Goal: Information Seeking & Learning: Learn about a topic

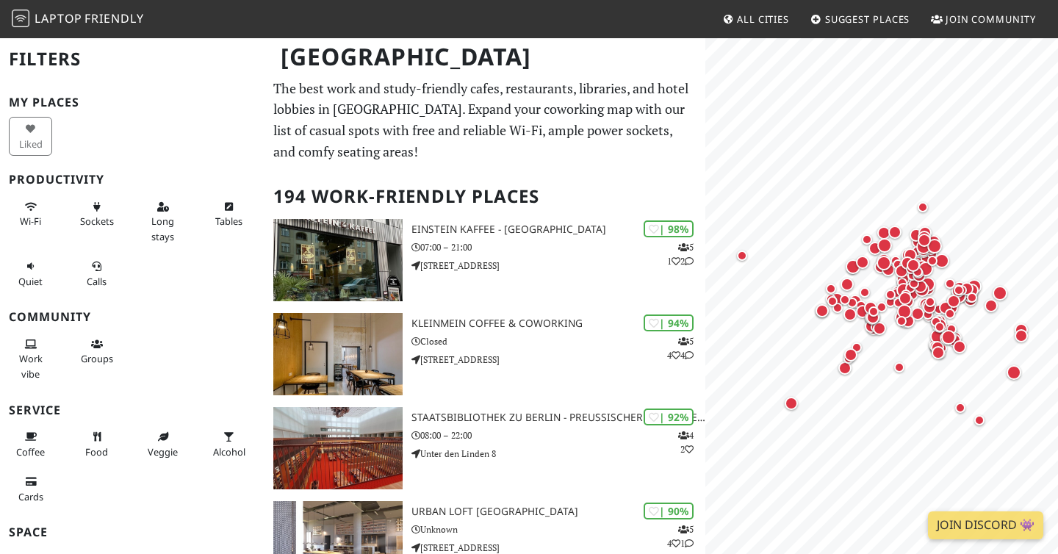
click at [751, 16] on span "All Cities" at bounding box center [763, 18] width 52 height 13
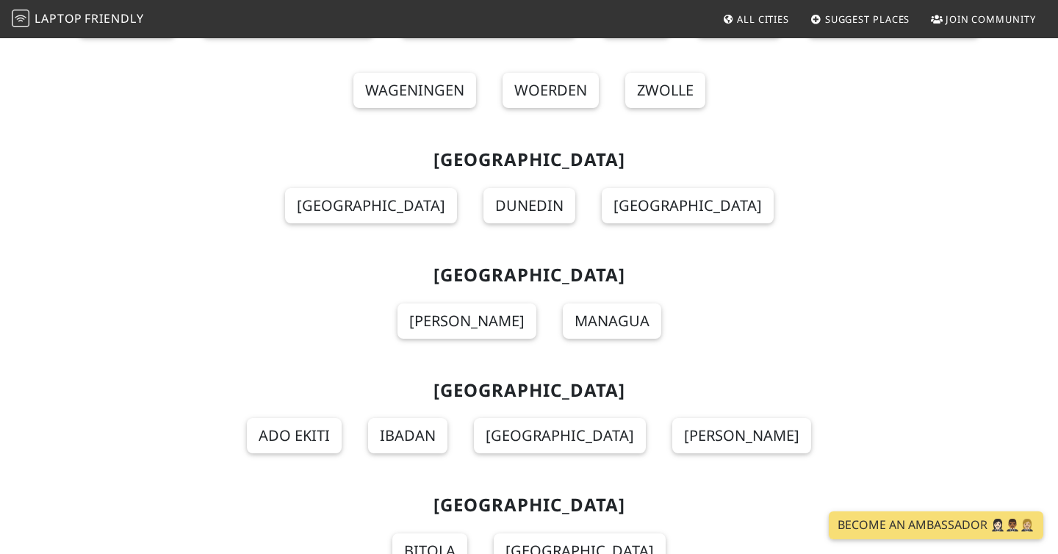
scroll to position [11590, 0]
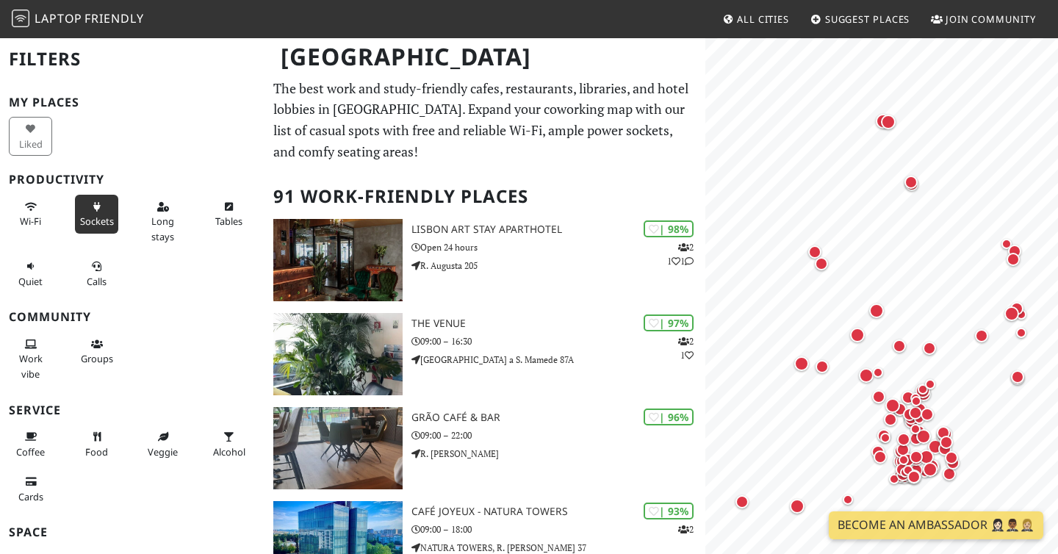
click at [98, 212] on button "Sockets" at bounding box center [96, 214] width 43 height 39
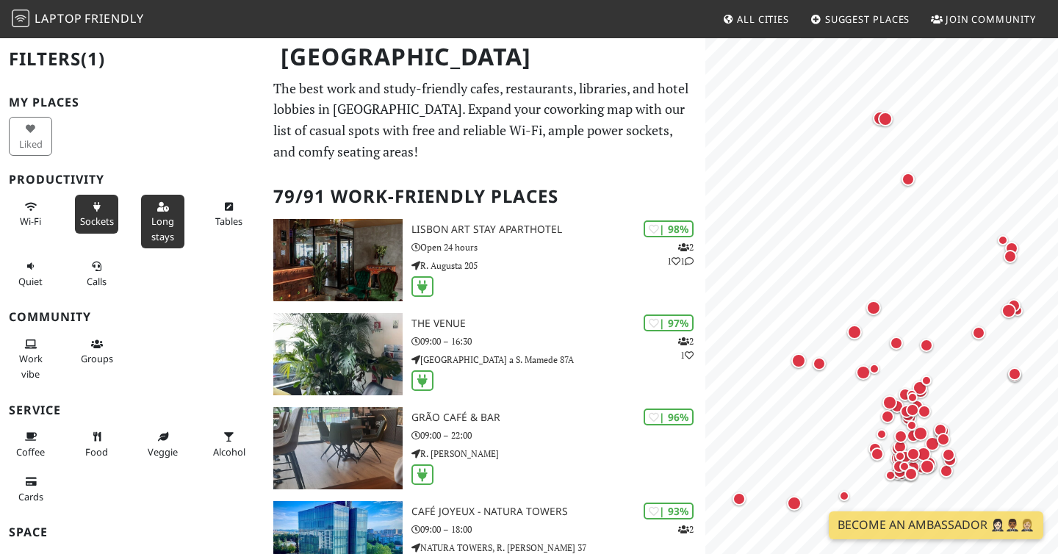
click at [156, 226] on span "Long stays" at bounding box center [162, 229] width 23 height 28
click at [247, 207] on button "Tables" at bounding box center [228, 214] width 43 height 39
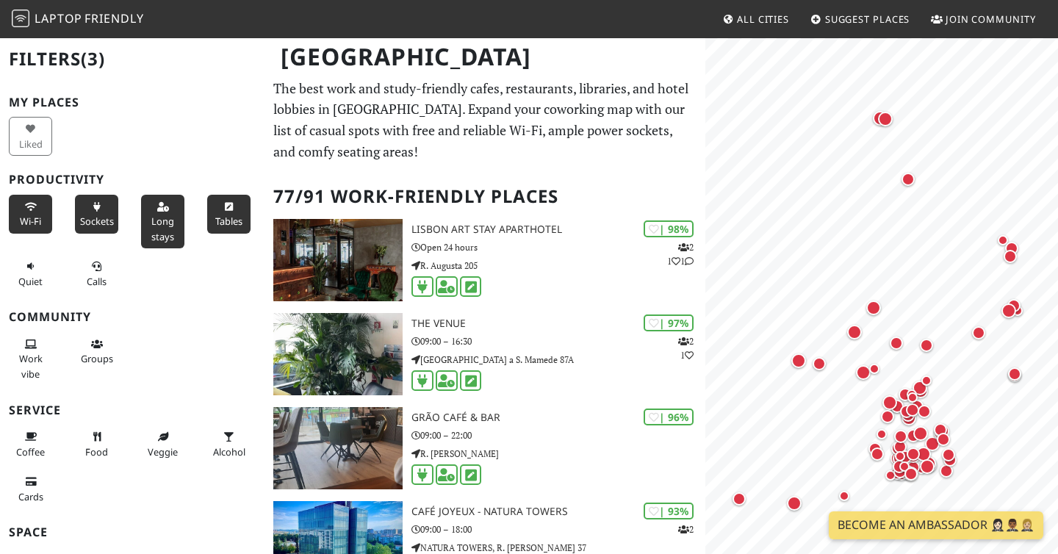
click at [32, 201] on button "Wi-Fi" at bounding box center [30, 214] width 43 height 39
click at [33, 282] on span "Quiet" at bounding box center [30, 281] width 24 height 13
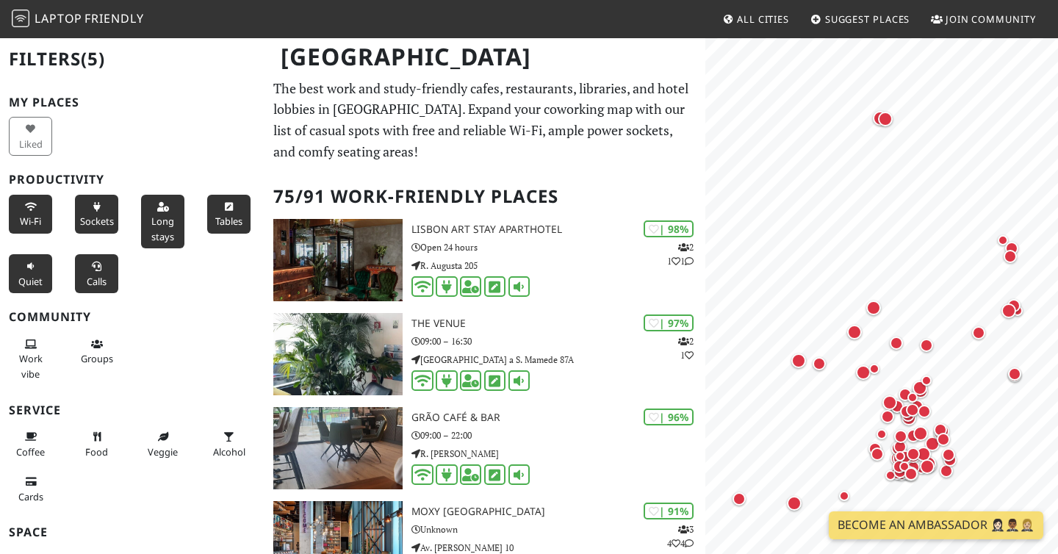
click at [84, 273] on button "Calls" at bounding box center [96, 273] width 43 height 39
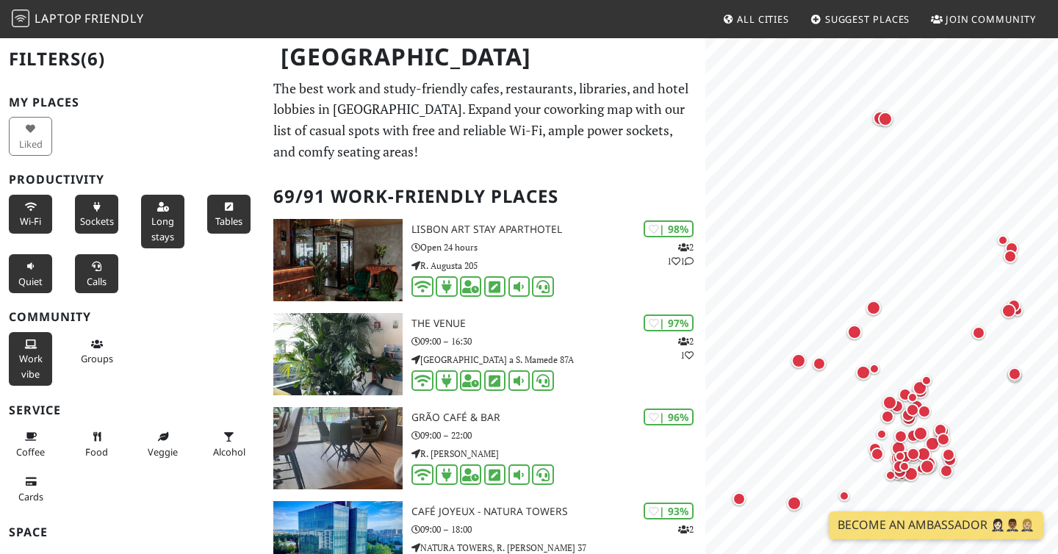
click at [42, 358] on button "Work vibe" at bounding box center [30, 359] width 43 height 54
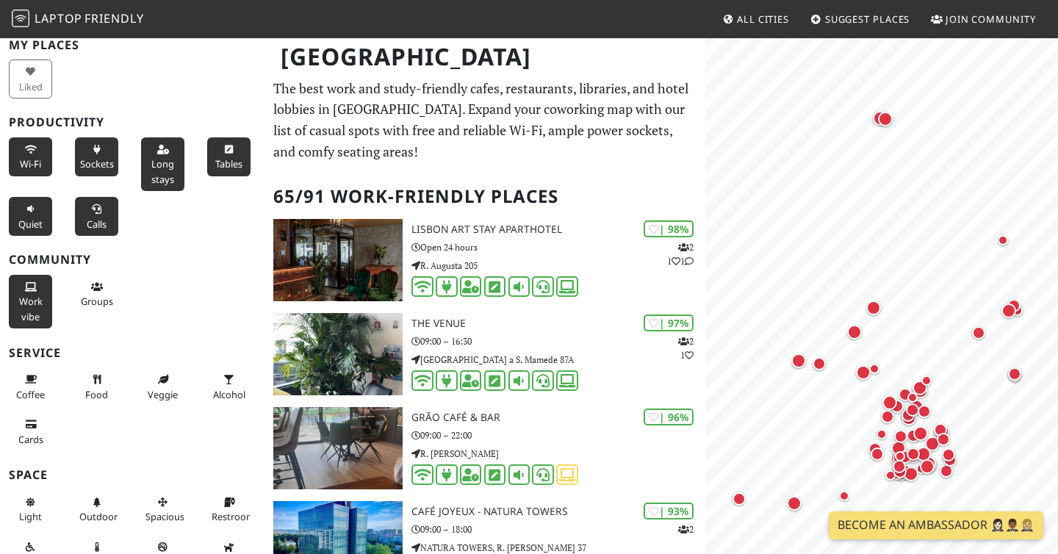
scroll to position [73, 0]
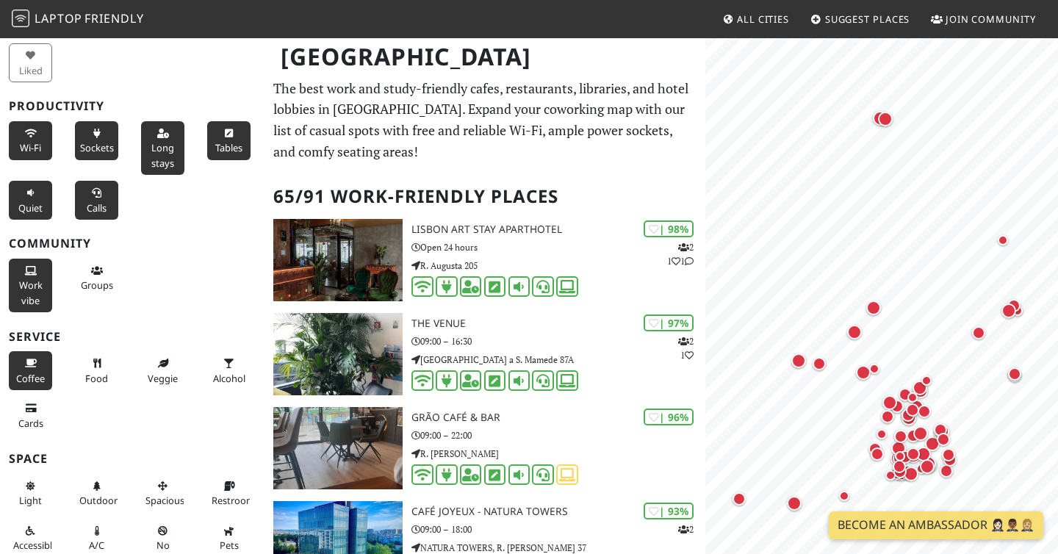
click at [37, 372] on span "Coffee" at bounding box center [30, 378] width 29 height 13
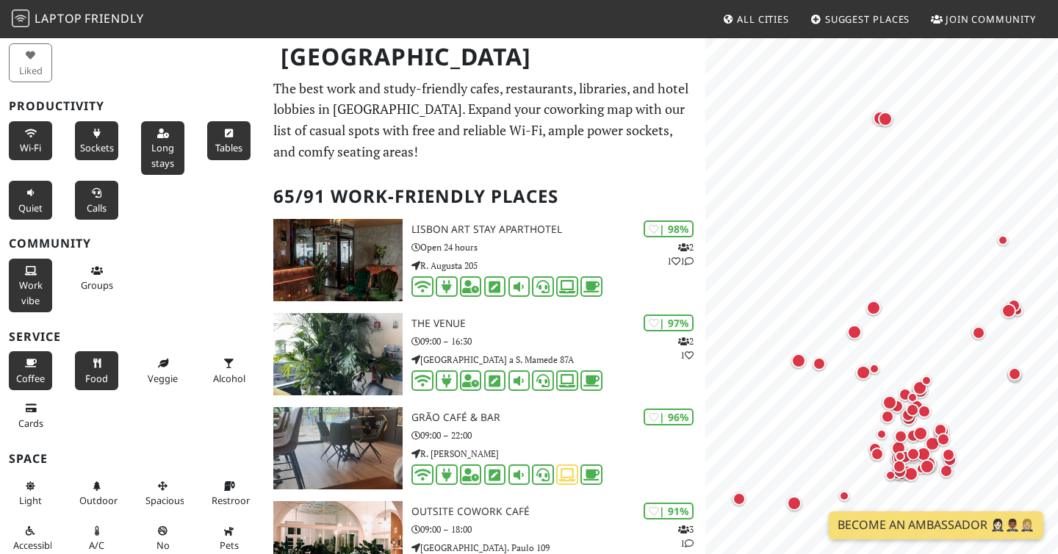
click at [105, 372] on span "Food" at bounding box center [96, 378] width 23 height 13
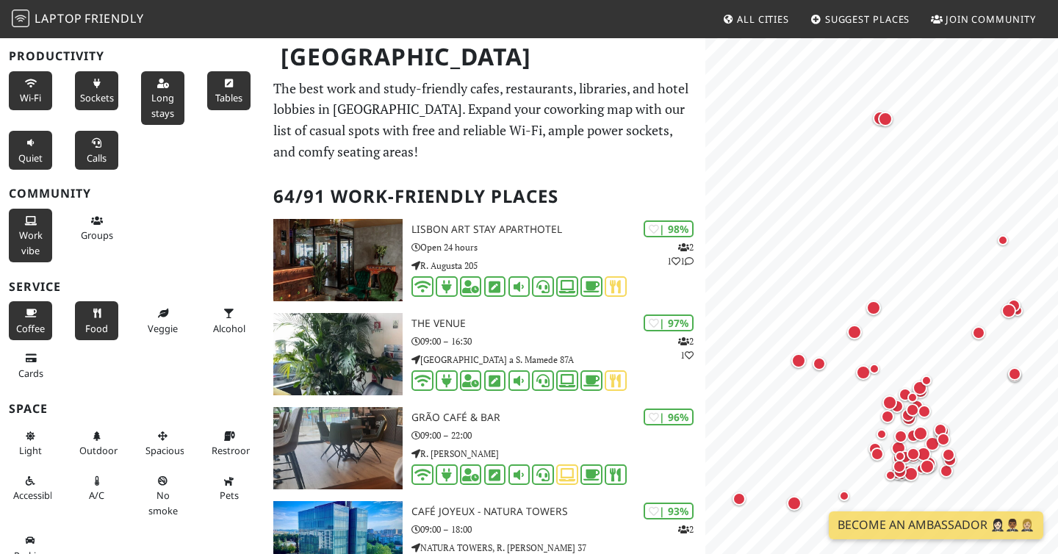
scroll to position [140, 0]
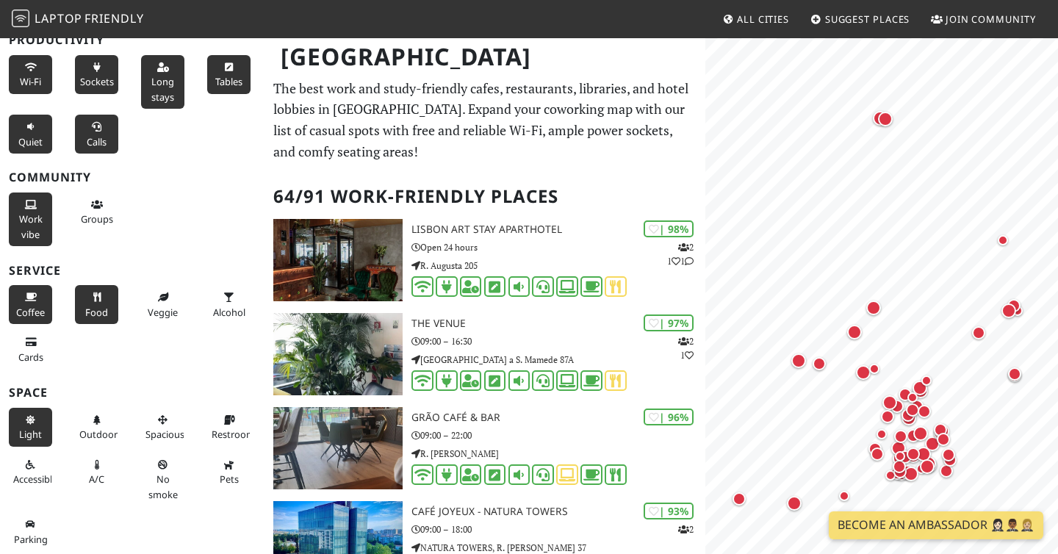
click at [33, 425] on button "Light" at bounding box center [30, 427] width 43 height 39
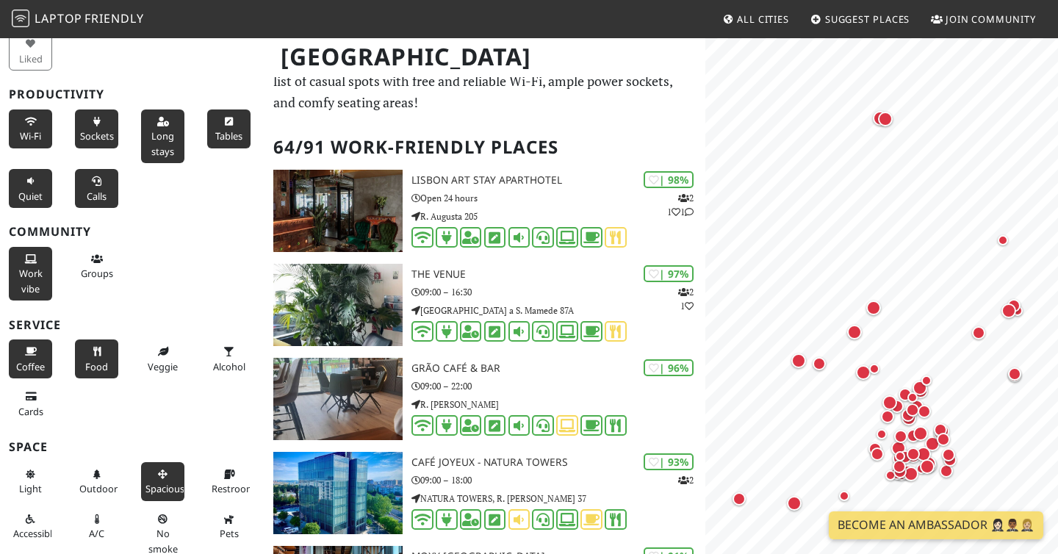
scroll to position [0, 0]
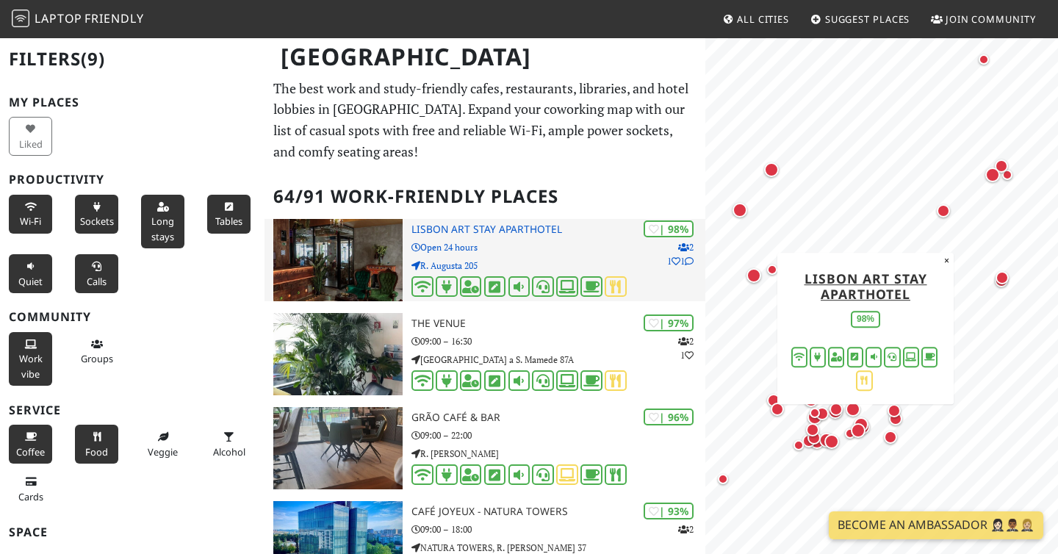
click at [495, 245] on p "Open 24 hours" at bounding box center [558, 247] width 294 height 14
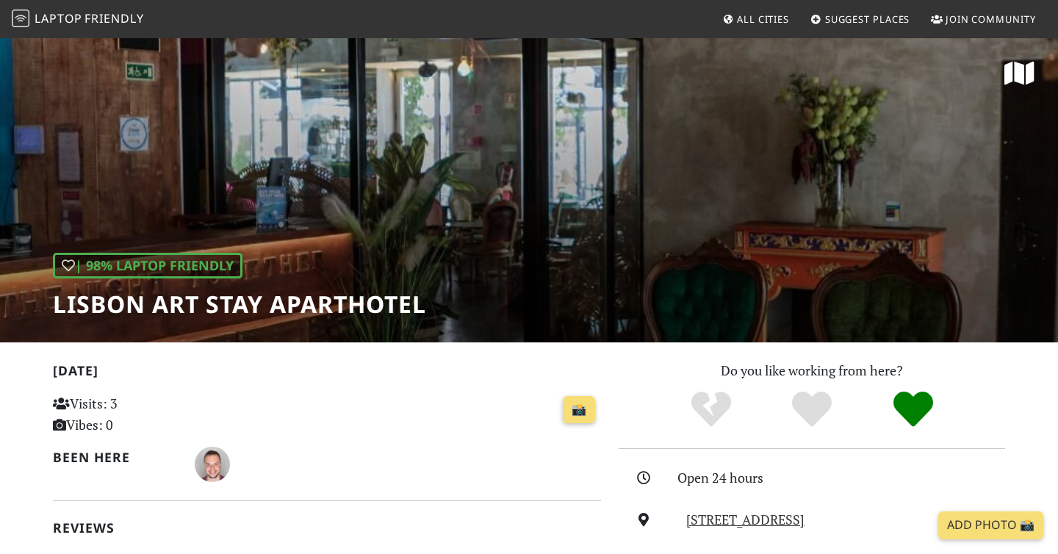
click at [875, 156] on div "| 98% Laptop Friendly Lisbon Art Stay Aparthotel" at bounding box center [529, 190] width 1058 height 306
